Goal: Information Seeking & Learning: Learn about a topic

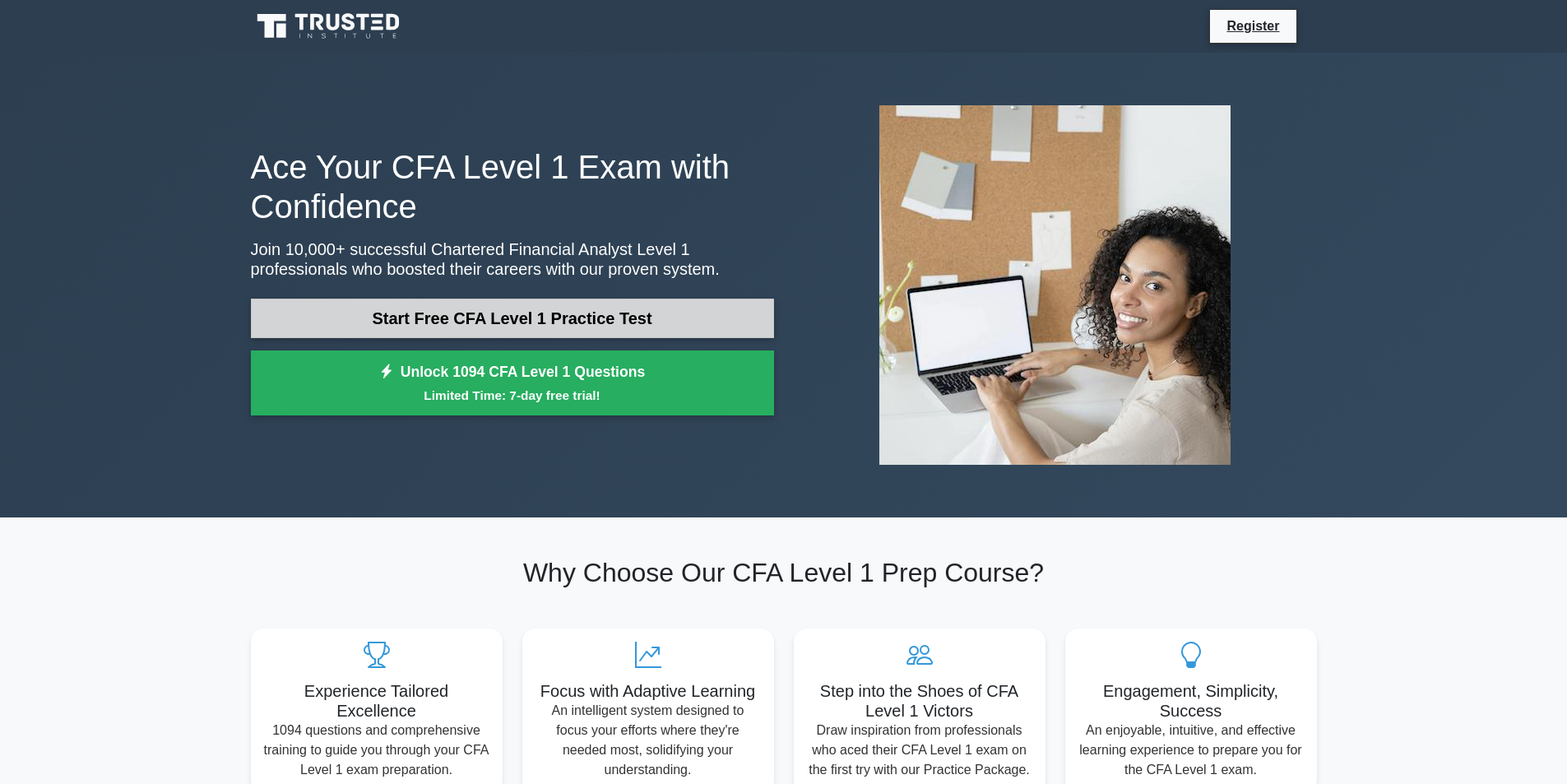
click at [495, 305] on link "Start Free CFA Level 1 Practice Test" at bounding box center [512, 318] width 523 height 40
drag, startPoint x: 494, startPoint y: 305, endPoint x: 488, endPoint y: 314, distance: 10.8
click at [494, 306] on link "Start Free CFA Level 1 Practice Test" at bounding box center [512, 318] width 523 height 40
click at [488, 314] on link "Start Free CFA Level 1 Practice Test" at bounding box center [512, 318] width 523 height 40
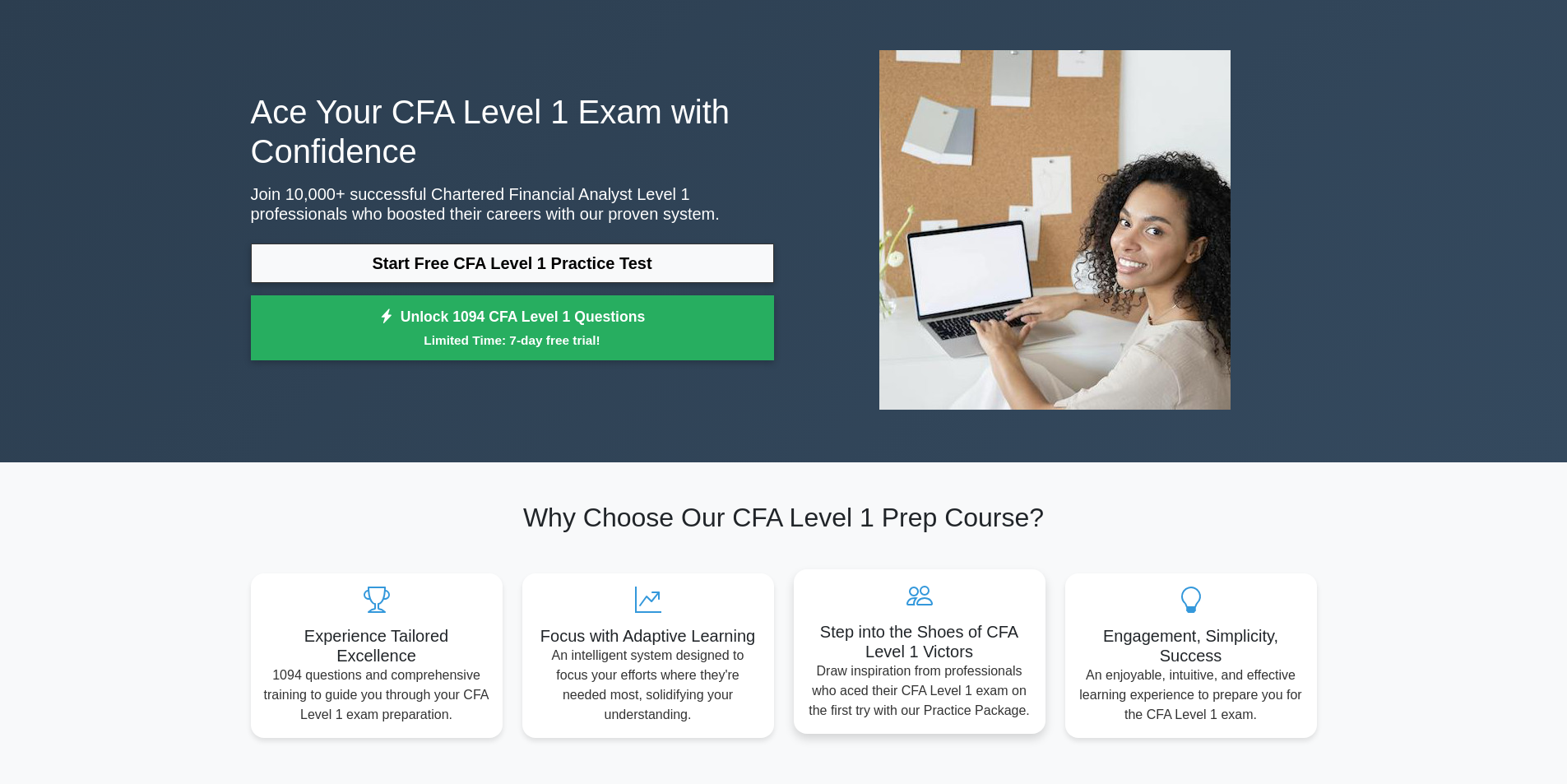
scroll to position [82, 0]
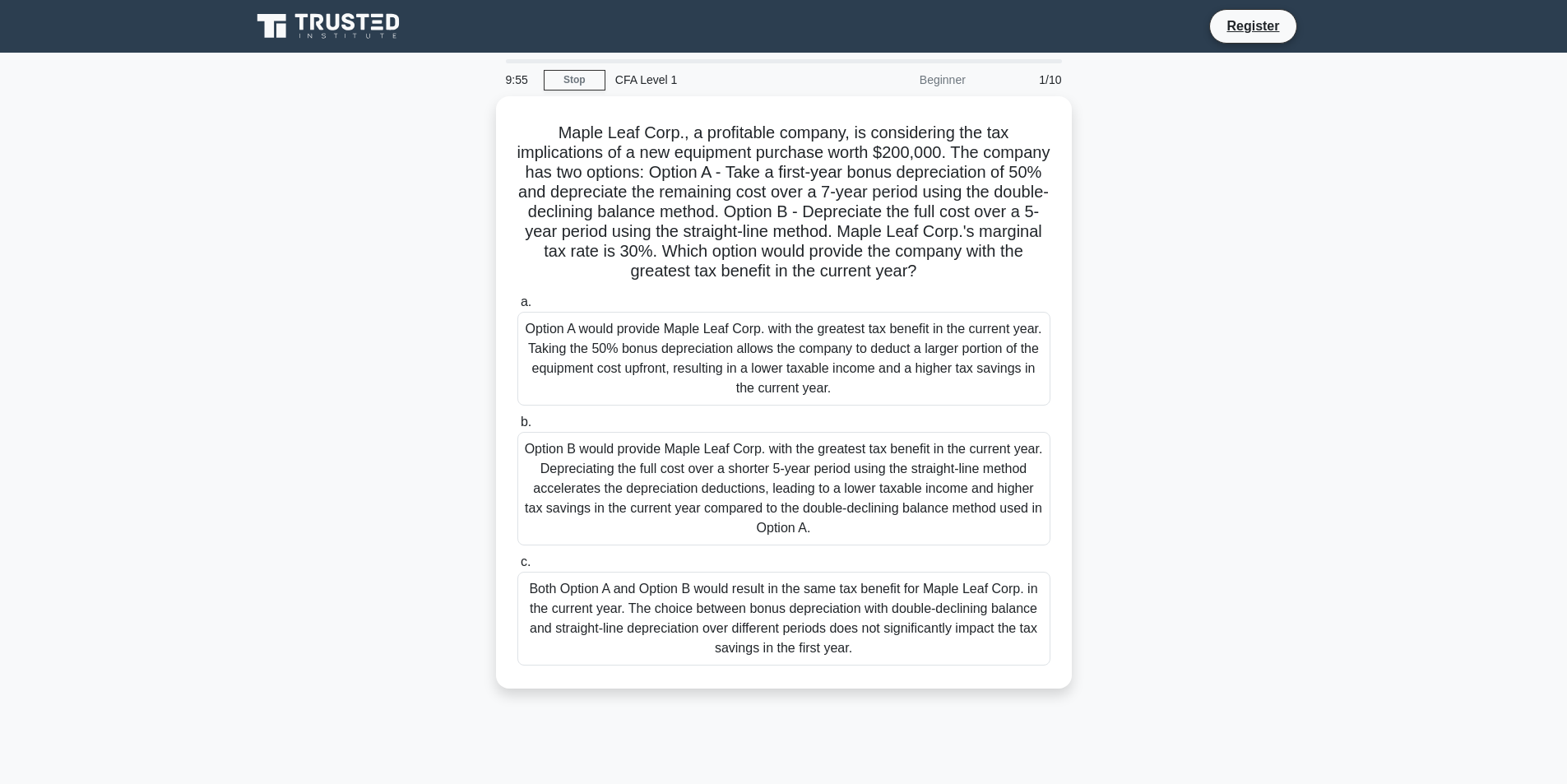
click at [645, 87] on div "CFA Level 1" at bounding box center [719, 79] width 227 height 33
click at [652, 86] on div "CFA Level 1" at bounding box center [719, 79] width 227 height 33
click at [969, 74] on div "Beginner" at bounding box center [903, 79] width 144 height 33
